Goal: Task Accomplishment & Management: Manage account settings

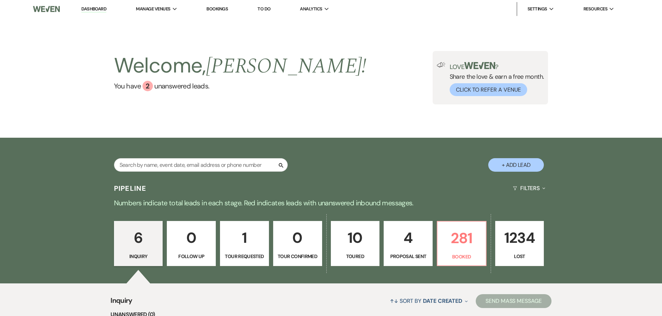
click at [216, 9] on link "Bookings" at bounding box center [217, 9] width 22 height 6
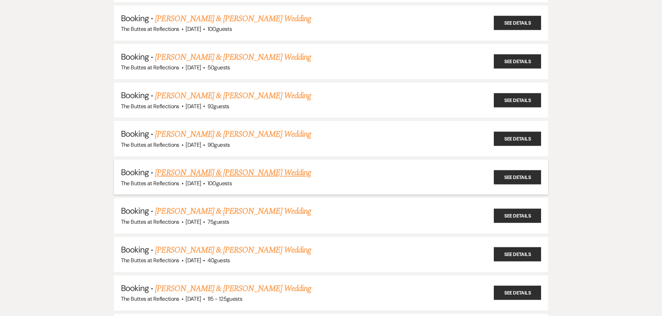
scroll to position [278, 0]
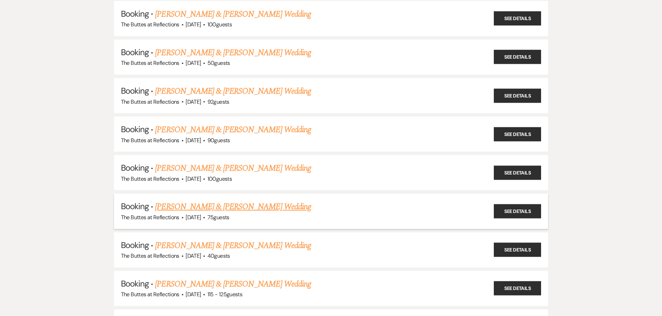
click at [216, 205] on link "[PERSON_NAME] & [PERSON_NAME] Wedding" at bounding box center [233, 207] width 156 height 13
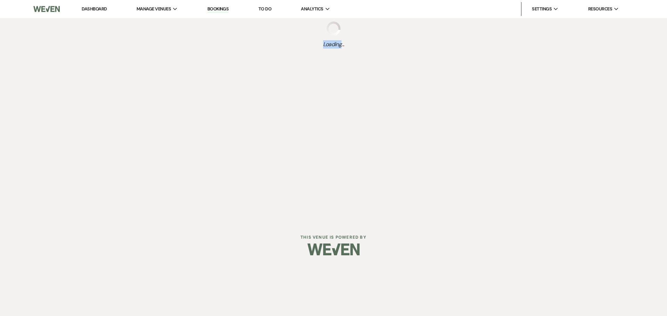
click at [216, 205] on div "Dashboard Manage Venues Expand The Buttes at Reflections Bookings To Do Analyti…" at bounding box center [333, 111] width 667 height 222
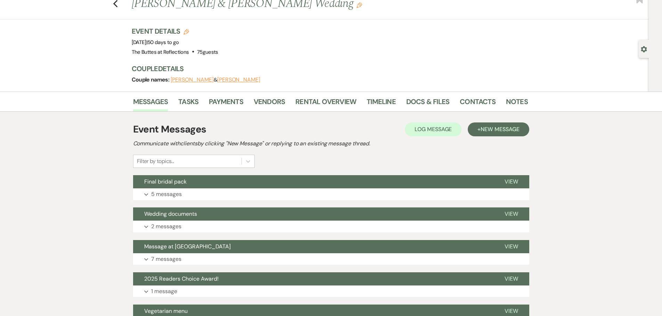
scroll to position [35, 0]
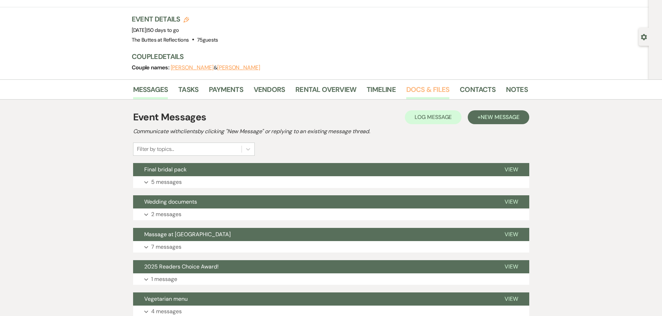
click at [216, 92] on link "Docs & Files" at bounding box center [427, 91] width 43 height 15
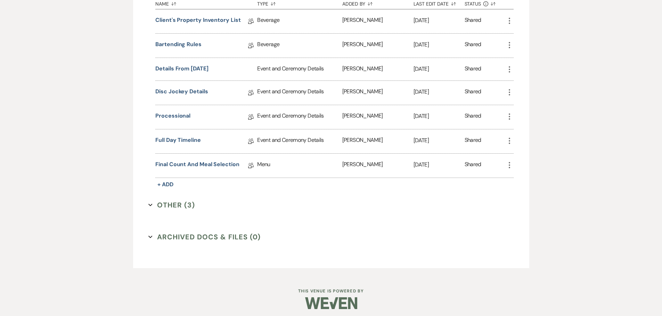
scroll to position [519, 0]
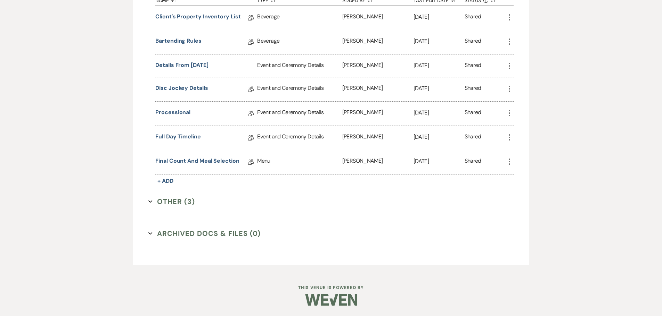
click at [164, 201] on button "Other (3) Expand" at bounding box center [171, 202] width 47 height 10
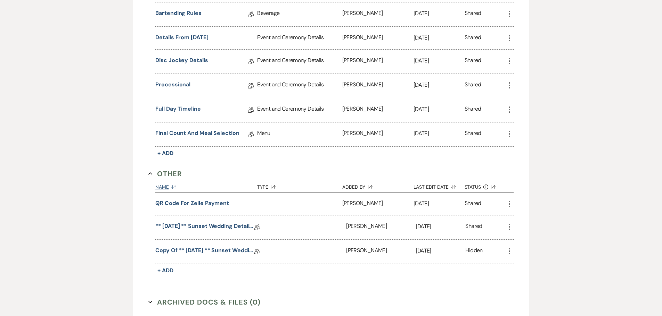
scroll to position [616, 0]
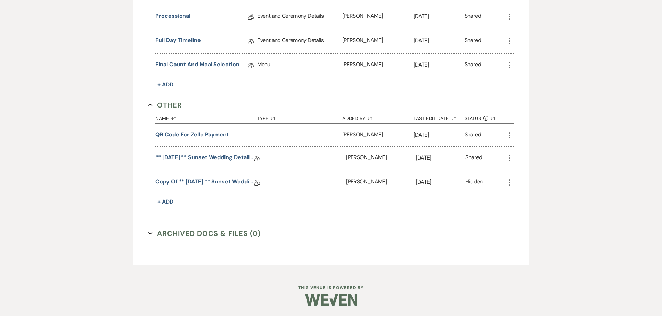
click at [214, 182] on link "Copy of ** [DATE] ** Sunset Wedding Details for Black. [DATE]" at bounding box center [204, 183] width 99 height 11
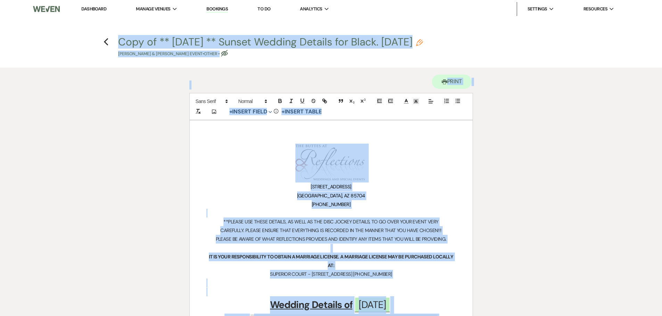
click at [216, 153] on h1 "﻿ ﻿" at bounding box center [330, 163] width 249 height 39
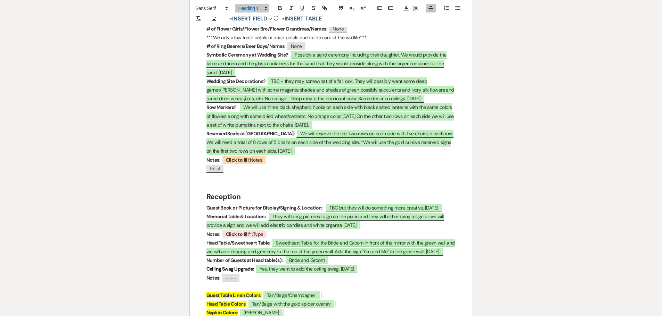
scroll to position [834, 0]
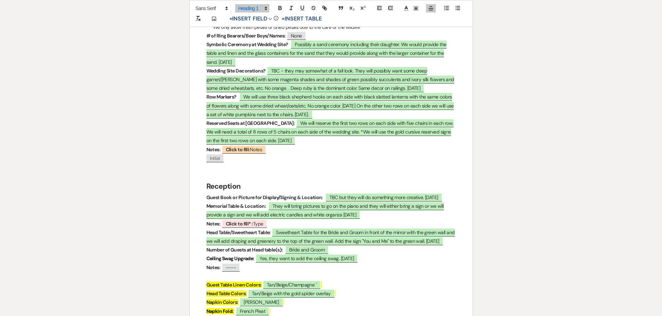
drag, startPoint x: 446, startPoint y: 57, endPoint x: 448, endPoint y: 75, distance: 18.3
click at [216, 75] on p "Wedding Site Decorations? ﻿ TBC - they may somewhat of a fall look. They will p…" at bounding box center [330, 80] width 249 height 26
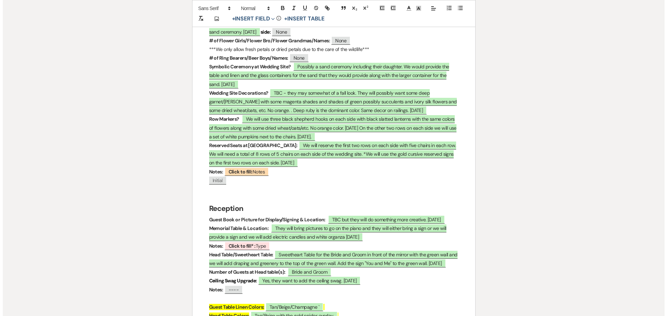
scroll to position [799, 0]
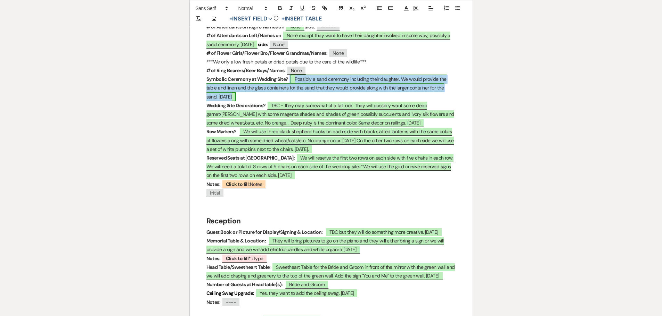
click at [216, 78] on span "Possibly a sand ceremony including their daughter. We would provide the table a…" at bounding box center [326, 88] width 240 height 26
select select "owner"
select select "custom_placeholder"
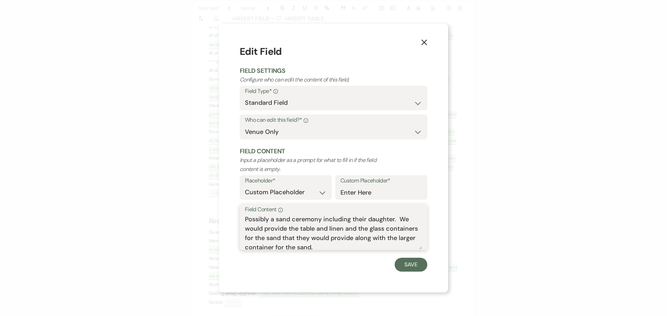
drag, startPoint x: 274, startPoint y: 219, endPoint x: 244, endPoint y: 221, distance: 30.3
click at [216, 221] on div "Field Content Info Possibly a sand ceremony including their daughter. We would …" at bounding box center [334, 227] width 188 height 46
click at [216, 219] on textarea "sand ceremony including their daughter. We would provide the table and linen an…" at bounding box center [333, 232] width 177 height 35
click at [216, 220] on textarea "Sand ceremony including their daughter. We would provide the table and linen an…" at bounding box center [333, 232] width 177 height 35
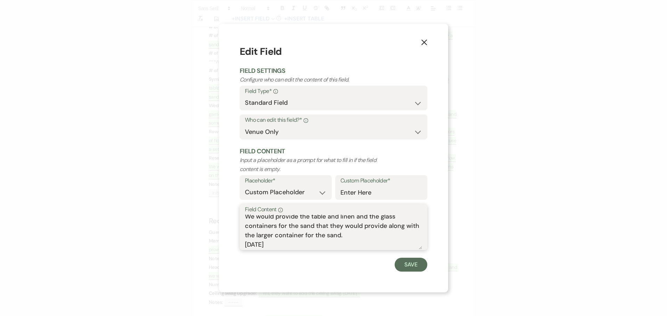
drag, startPoint x: 316, startPoint y: 226, endPoint x: 331, endPoint y: 223, distance: 15.2
click at [216, 223] on textarea "Sand ceremony including their daughter. We would provide the table and linen an…" at bounding box center [333, 232] width 177 height 35
click at [216, 226] on textarea "Sand ceremony including their daughter. We would provide the table and linen an…" at bounding box center [333, 232] width 177 height 35
drag, startPoint x: 349, startPoint y: 225, endPoint x: 338, endPoint y: 229, distance: 11.6
click at [216, 229] on textarea "Sand ceremony including their daughter. We would provide the table and linen an…" at bounding box center [333, 232] width 177 height 35
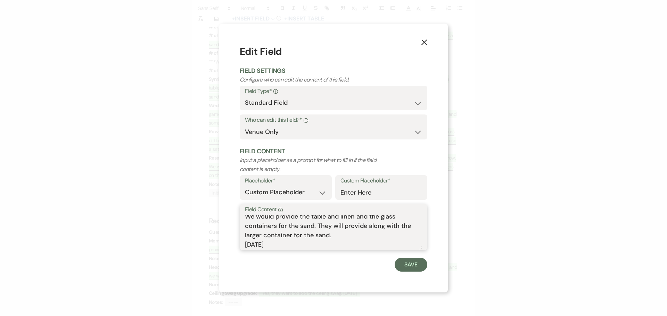
click at [216, 227] on textarea "Sand ceremony including their daughter. We would provide the table and linen an…" at bounding box center [333, 232] width 177 height 35
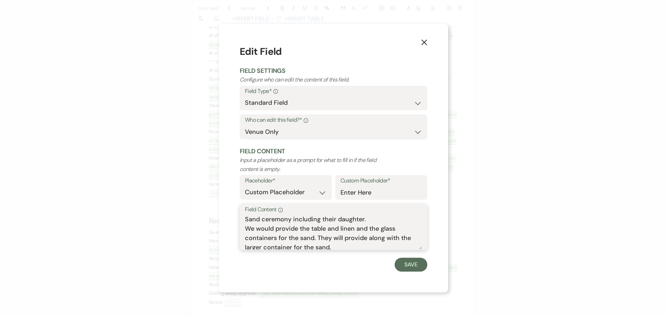
drag, startPoint x: 273, startPoint y: 229, endPoint x: 258, endPoint y: 230, distance: 14.6
click at [216, 230] on textarea "Sand ceremony including their daughter. We would provide the table and linen an…" at bounding box center [333, 232] width 177 height 35
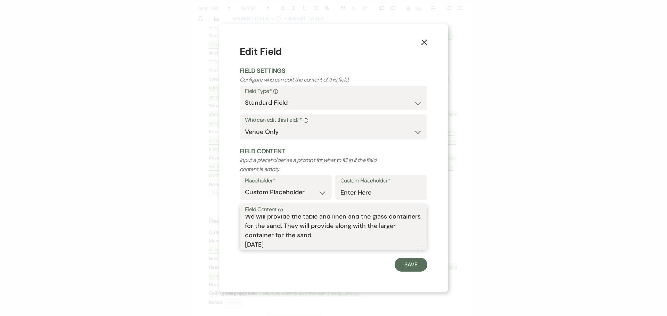
drag, startPoint x: 311, startPoint y: 237, endPoint x: 368, endPoint y: 225, distance: 58.4
click at [216, 225] on textarea "Sand ceremony including their daughter. We will provide the table and linen and…" at bounding box center [333, 232] width 177 height 35
click at [216, 236] on textarea "Sand ceremony including their daughter. We will provide the table and linen and…" at bounding box center [333, 232] width 177 height 35
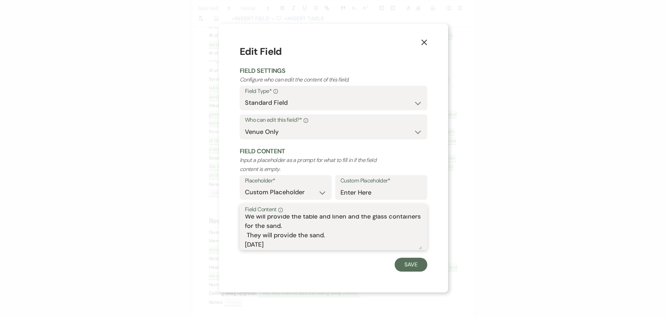
click at [216, 235] on textarea "Sand ceremony including their daughter. We will provide the table and linen and…" at bounding box center [333, 232] width 177 height 35
type textarea "Sand ceremony including their daughter. We will provide the table and linen and…"
click at [216, 264] on button "Save" at bounding box center [411, 265] width 33 height 14
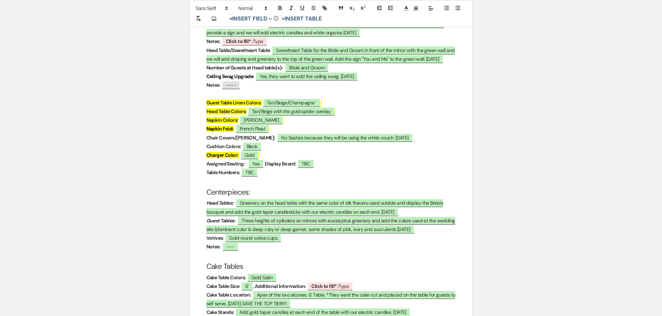
scroll to position [1042, 0]
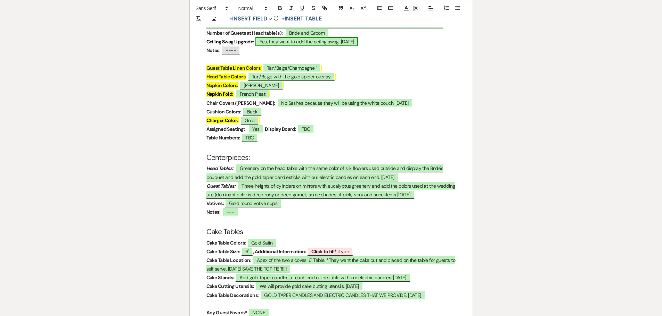
click at [216, 46] on span "Yes, they want to add the ceiling swag. [DATE]" at bounding box center [306, 41] width 102 height 9
select select "owner"
select select "custom_placeholder"
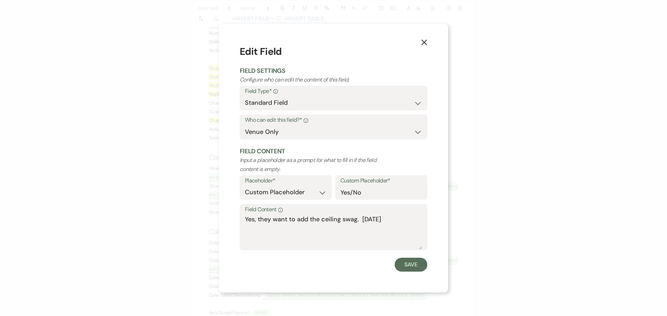
click at [216, 51] on h1 "Edit Field" at bounding box center [334, 51] width 188 height 15
click at [216, 222] on textarea "Yes, they want to add the ceiling swag. [DATE]" at bounding box center [333, 232] width 177 height 35
type textarea "Yes, they want to add the ceiling swag. [DATE]"
click at [216, 43] on icon "X" at bounding box center [424, 42] width 6 height 6
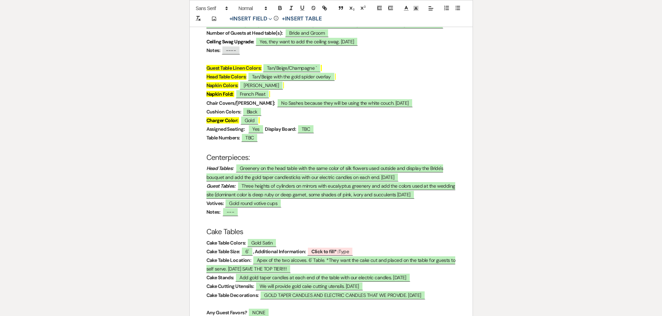
click at [216, 99] on p "Napkin Fold: ﻿ French Pleat ﻿" at bounding box center [330, 94] width 249 height 9
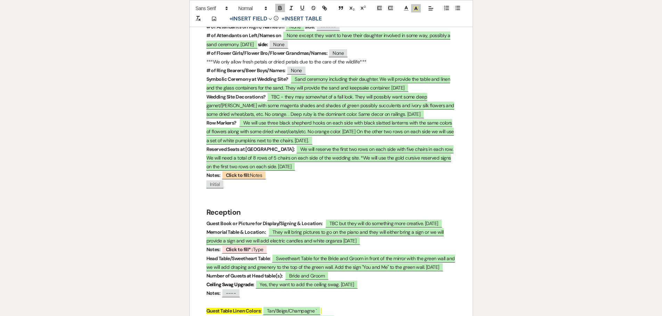
scroll to position [764, 0]
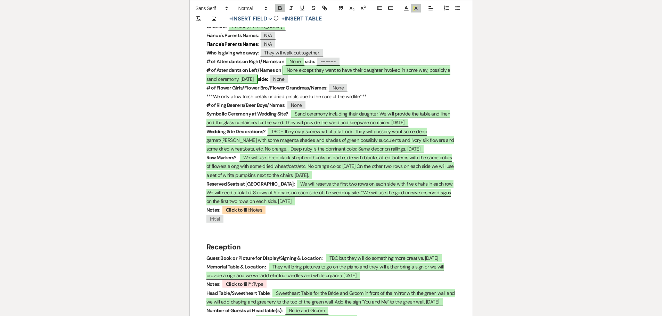
click at [216, 69] on span "None except they want to have their daughter involved in some way, possibly a s…" at bounding box center [328, 75] width 244 height 18
select select "owner"
select select "custom_placeholder"
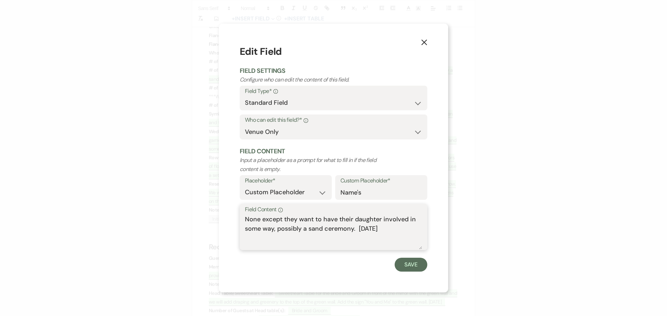
drag, startPoint x: 262, startPoint y: 219, endPoint x: 403, endPoint y: 240, distance: 142.2
click at [216, 240] on textarea "None except they want to have their daughter involved in some way, possibly a s…" at bounding box center [333, 232] width 177 height 35
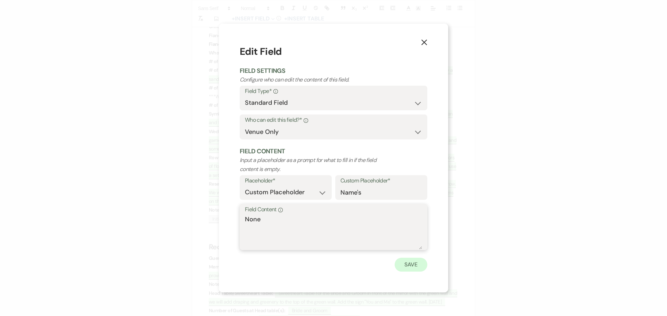
type textarea "None"
click at [216, 266] on button "Save" at bounding box center [411, 265] width 33 height 14
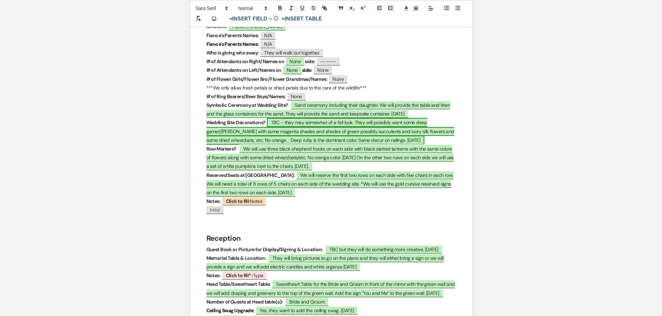
click at [216, 121] on span "TBC - they may somewhat of a fall look. They will possibly want some deep garne…" at bounding box center [330, 131] width 248 height 26
select select "owner"
select select "custom_placeholder"
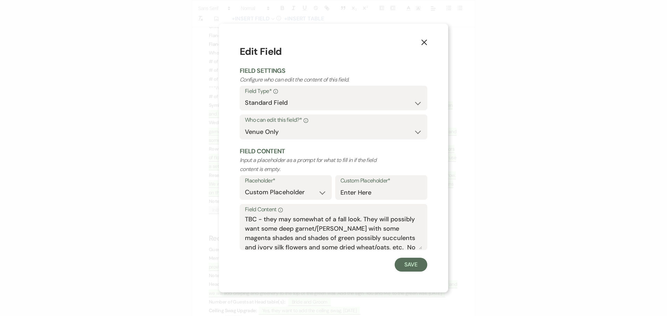
click at [216, 111] on div "X Edit Field Field Settings Configure who can edit the content of this field. F…" at bounding box center [333, 158] width 229 height 269
click at [216, 44] on icon "X" at bounding box center [424, 42] width 6 height 6
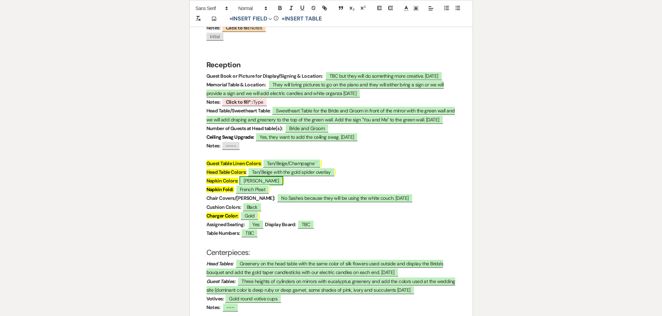
scroll to position [973, 0]
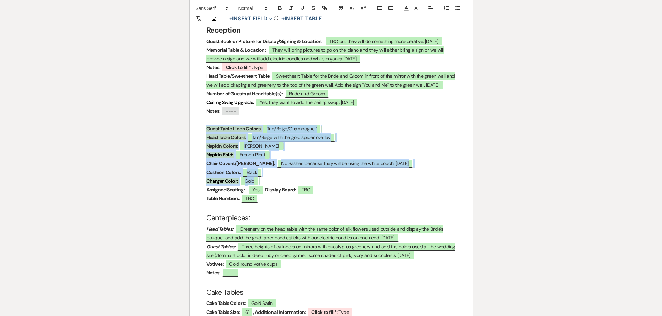
drag, startPoint x: 203, startPoint y: 137, endPoint x: 267, endPoint y: 191, distance: 84.3
click at [216, 191] on div "﻿ ﻿ [STREET_ADDRESS] 520-229-0627 **PLEASE USE THESE DETAILS, AS WELL AS THE DI…" at bounding box center [331, 241] width 283 height 2187
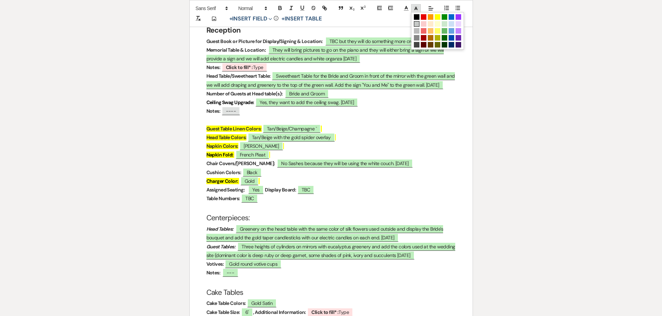
click at [216, 7] on rect at bounding box center [417, 7] width 0 height 0
click at [216, 23] on span at bounding box center [417, 24] width 6 height 6
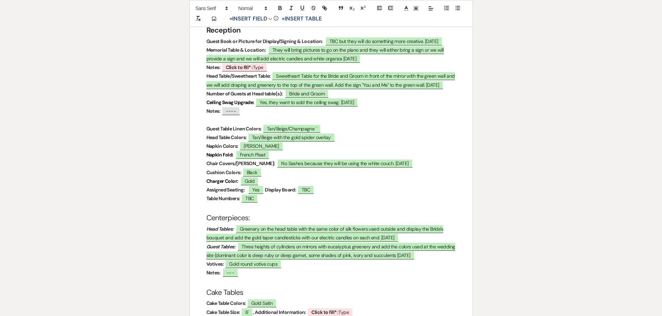
click at [216, 116] on p "Notes: ﻿ ---- ﻿" at bounding box center [330, 111] width 249 height 9
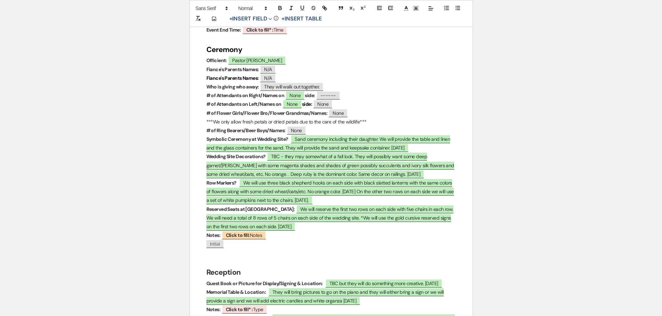
scroll to position [730, 0]
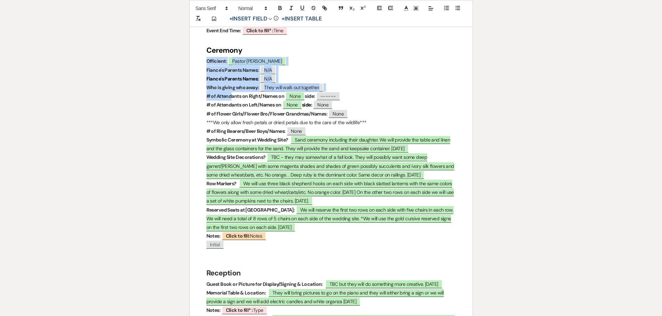
drag, startPoint x: 204, startPoint y: 63, endPoint x: 233, endPoint y: 93, distance: 41.5
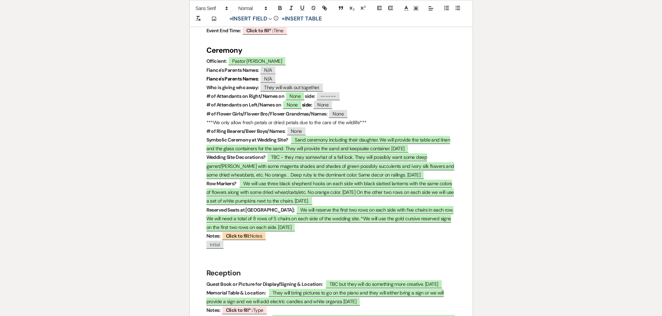
drag, startPoint x: 206, startPoint y: 62, endPoint x: 226, endPoint y: 59, distance: 20.4
click at [216, 59] on strong "Officient:" at bounding box center [216, 61] width 20 height 6
drag, startPoint x: 205, startPoint y: 79, endPoint x: 227, endPoint y: 77, distance: 22.0
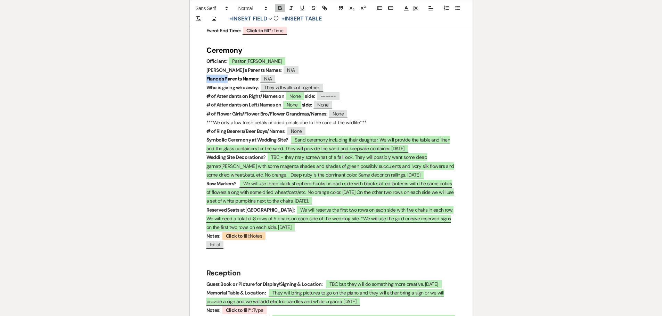
drag, startPoint x: 218, startPoint y: 78, endPoint x: 201, endPoint y: 77, distance: 16.7
drag, startPoint x: 205, startPoint y: 78, endPoint x: 223, endPoint y: 78, distance: 18.4
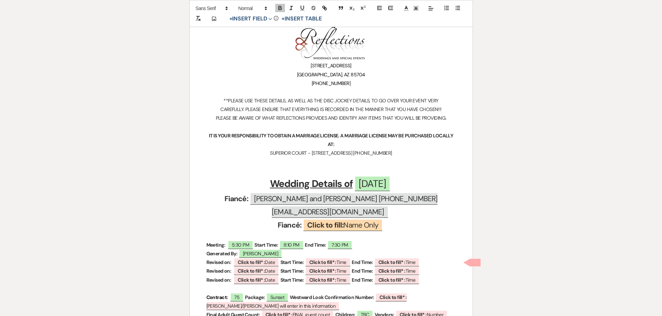
scroll to position [104, 0]
